Goal: Transaction & Acquisition: Download file/media

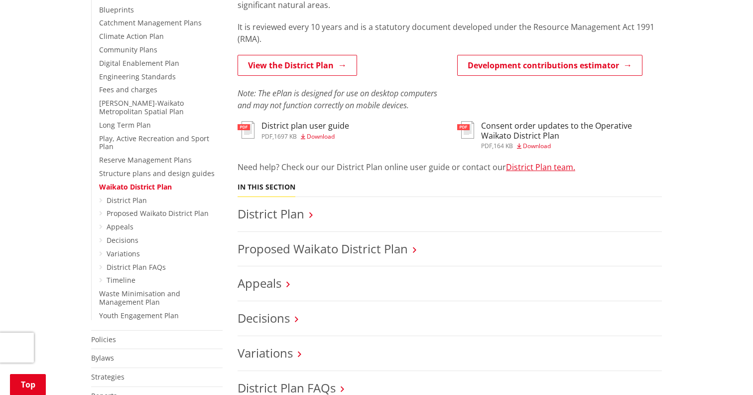
scroll to position [262, 0]
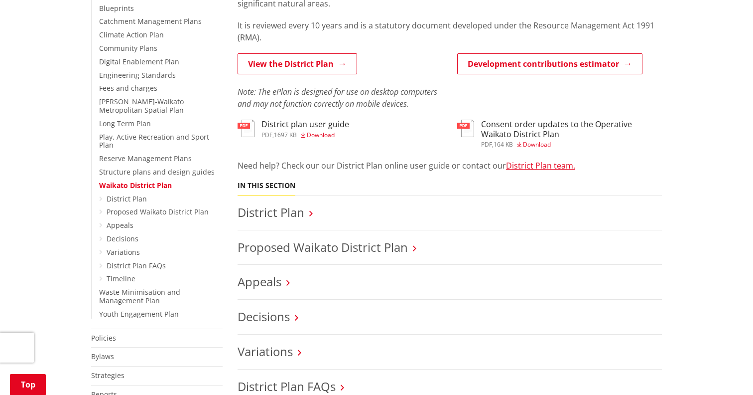
click at [545, 124] on h3 "Consent order updates to the Operative Waikato District Plan" at bounding box center [571, 129] width 181 height 19
click at [297, 220] on li "District Plan" at bounding box center [450, 212] width 424 height 35
click at [307, 249] on link "Proposed Waikato District Plan" at bounding box center [323, 247] width 170 height 16
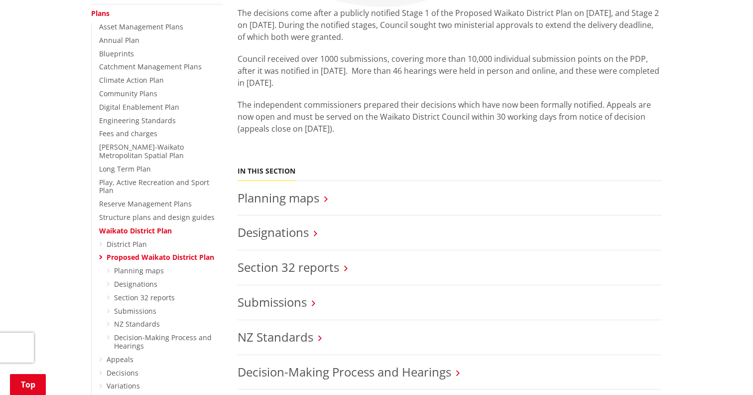
scroll to position [218, 0]
click at [139, 264] on link "Planning maps" at bounding box center [139, 268] width 50 height 9
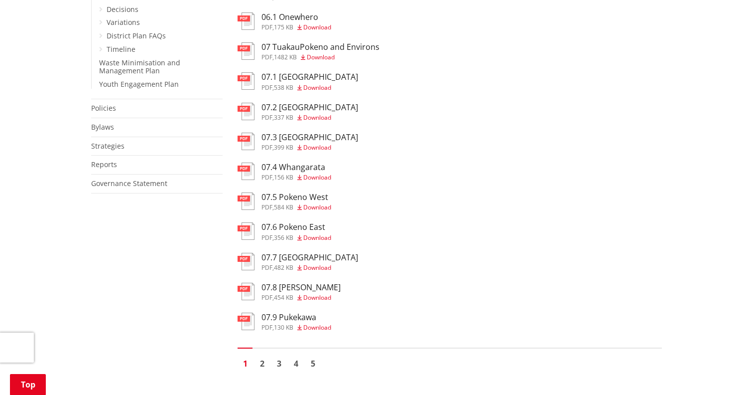
scroll to position [566, 0]
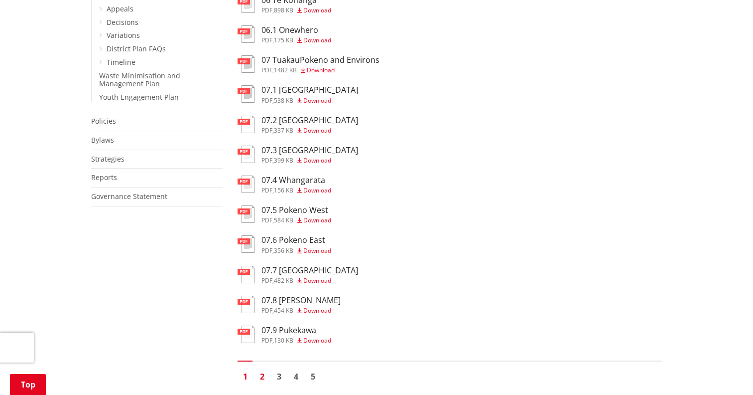
click at [265, 371] on link "2" at bounding box center [262, 376] width 15 height 15
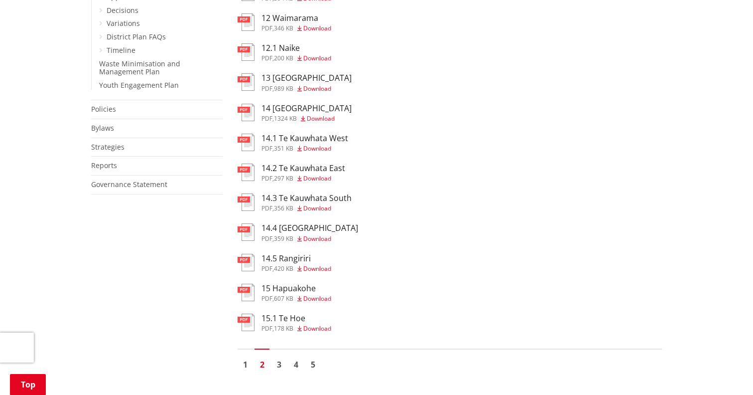
scroll to position [579, 0]
click at [277, 362] on link "3" at bounding box center [279, 363] width 15 height 15
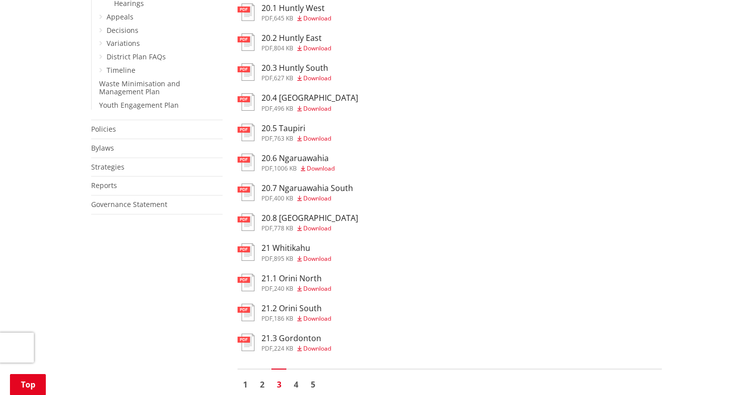
scroll to position [559, 0]
click at [293, 382] on link "4" at bounding box center [295, 383] width 15 height 15
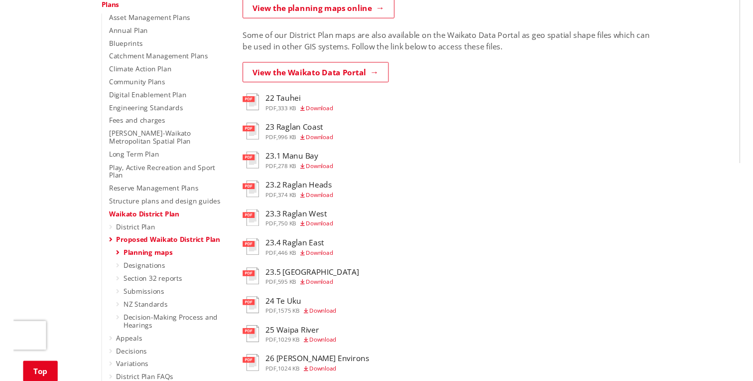
scroll to position [230, 0]
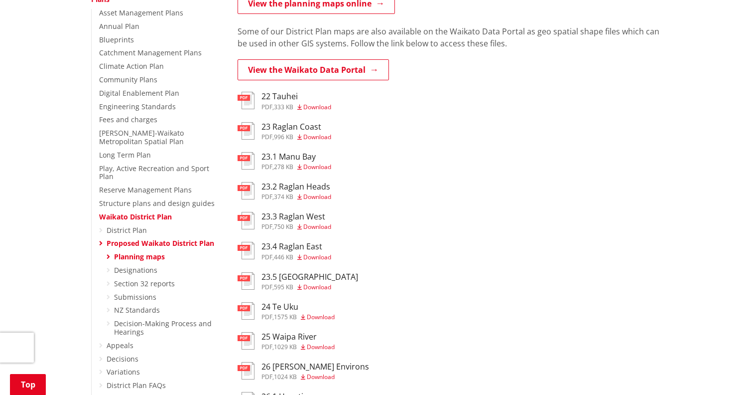
click at [325, 282] on span "Download" at bounding box center [317, 286] width 28 height 8
click at [318, 228] on span "Download" at bounding box center [317, 226] width 28 height 8
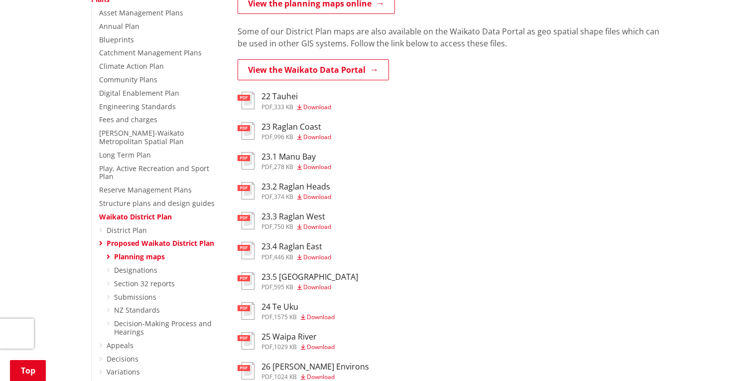
click at [322, 167] on span "Download" at bounding box center [317, 166] width 28 height 8
click at [320, 135] on span "Download" at bounding box center [317, 137] width 28 height 8
click at [312, 192] on span "Download" at bounding box center [317, 196] width 28 height 8
click at [310, 225] on span "Download" at bounding box center [317, 226] width 28 height 8
click at [311, 254] on span "Download" at bounding box center [317, 257] width 28 height 8
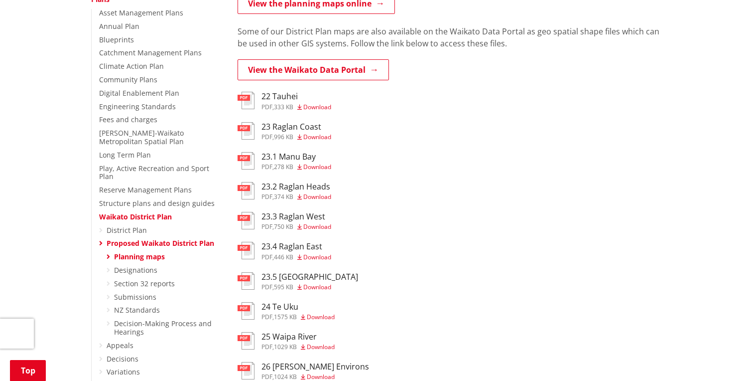
click at [311, 282] on span "Download" at bounding box center [317, 286] width 28 height 8
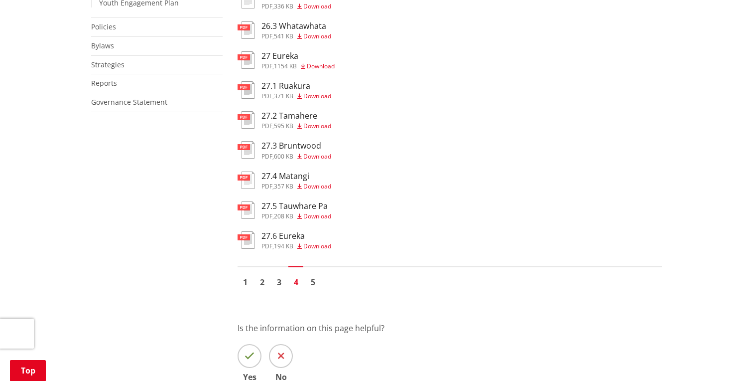
scroll to position [666, 0]
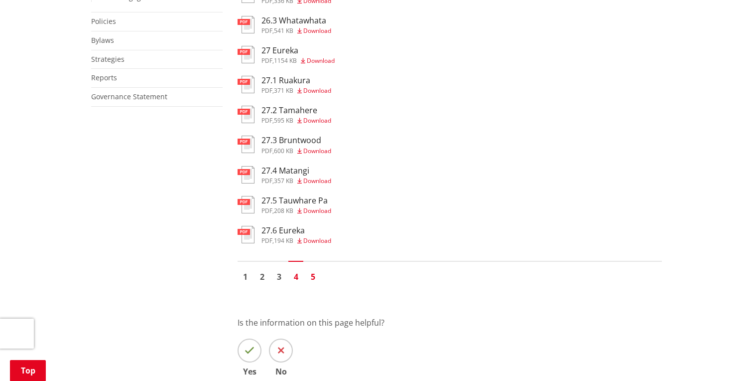
click at [315, 270] on link "5" at bounding box center [312, 276] width 15 height 15
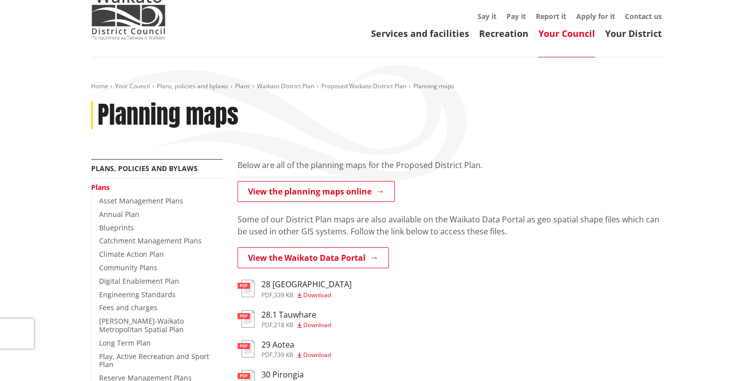
scroll to position [35, 0]
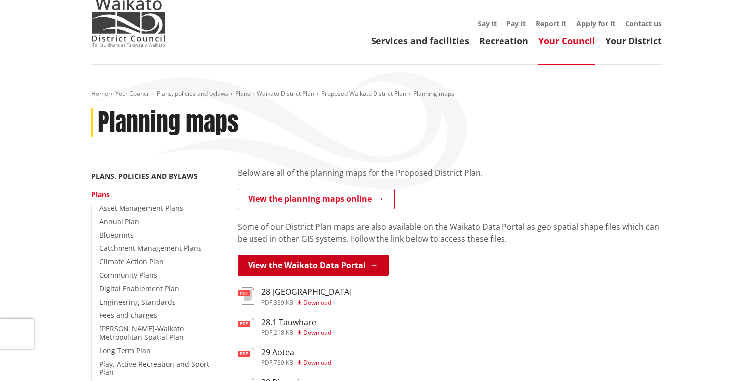
click at [342, 267] on link "View the Waikato Data Portal" at bounding box center [313, 265] width 151 height 21
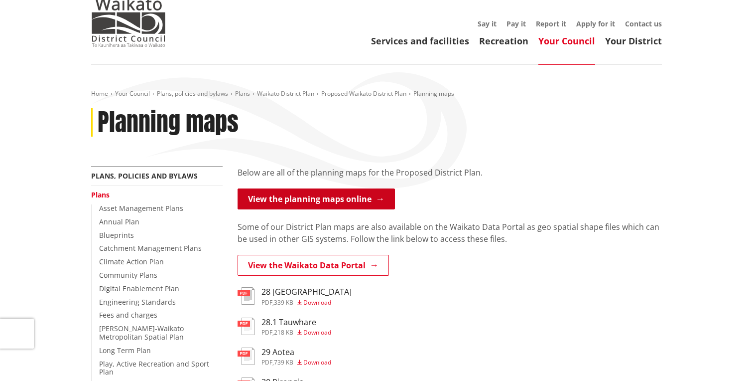
click at [352, 201] on link "View the planning maps online" at bounding box center [316, 198] width 157 height 21
